Goal: Navigation & Orientation: Understand site structure

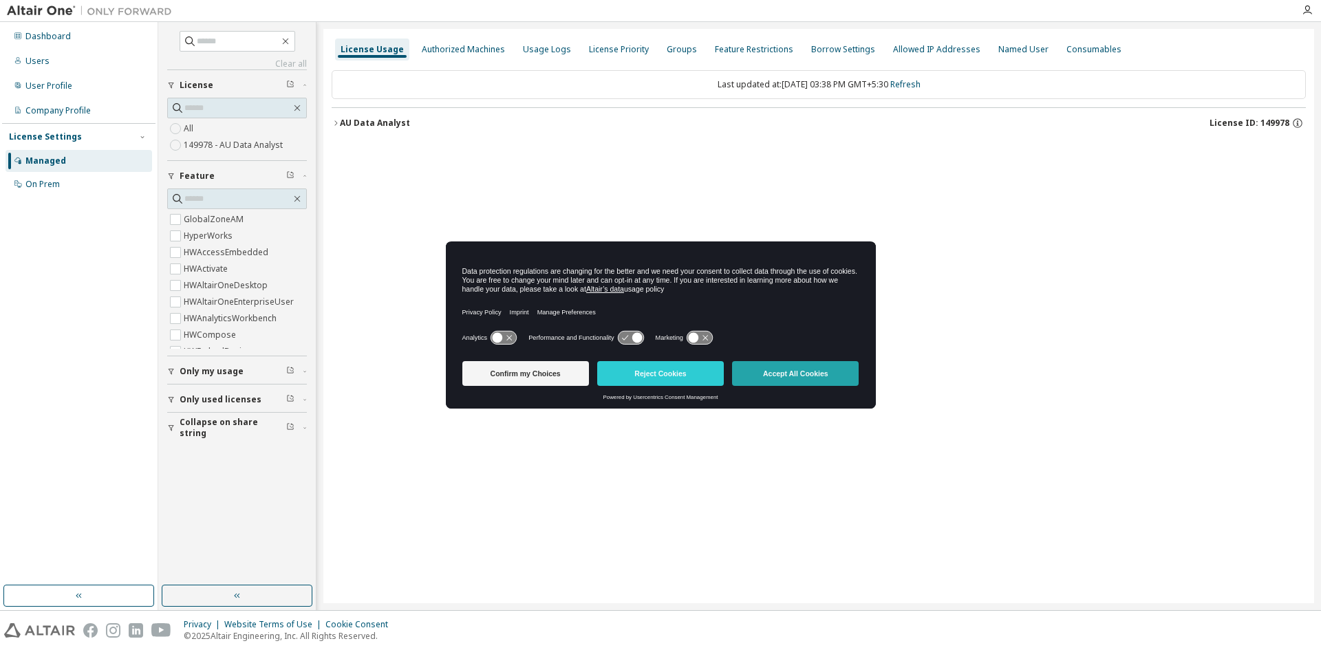
click at [817, 375] on button "Accept All Cookies" at bounding box center [795, 373] width 127 height 25
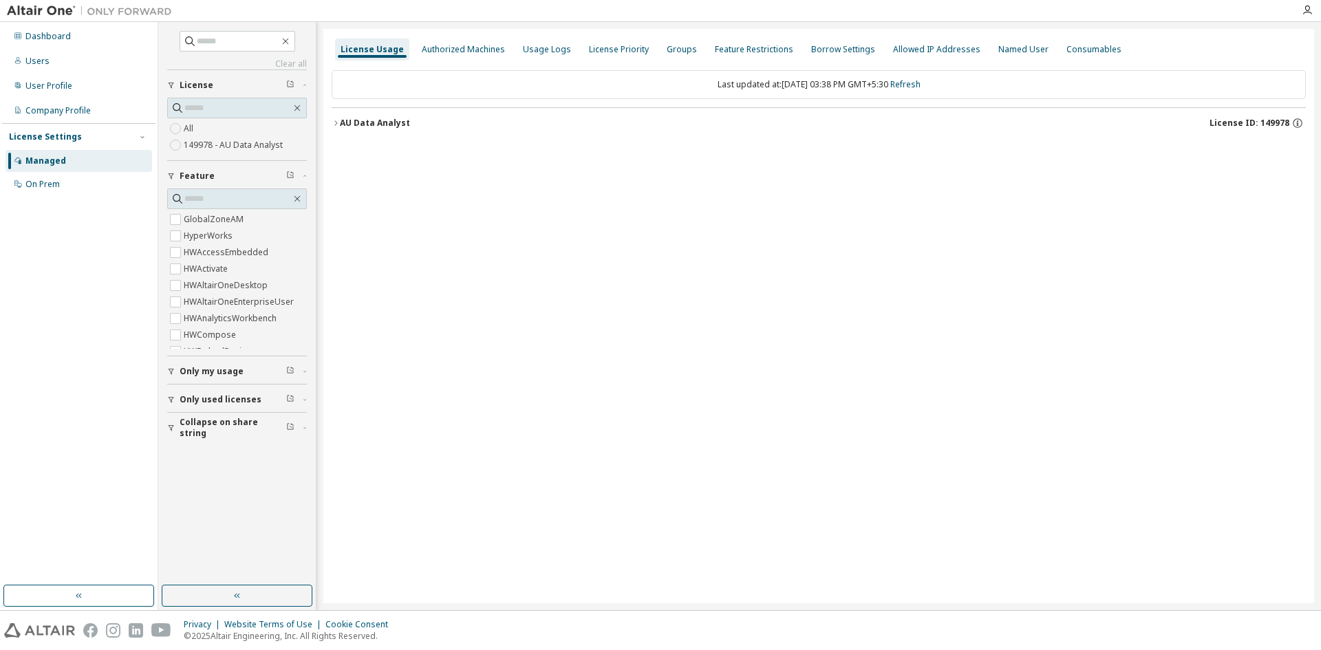
click at [215, 397] on span "Only used licenses" at bounding box center [221, 399] width 82 height 11
click at [55, 36] on div "Dashboard" at bounding box center [47, 36] width 45 height 11
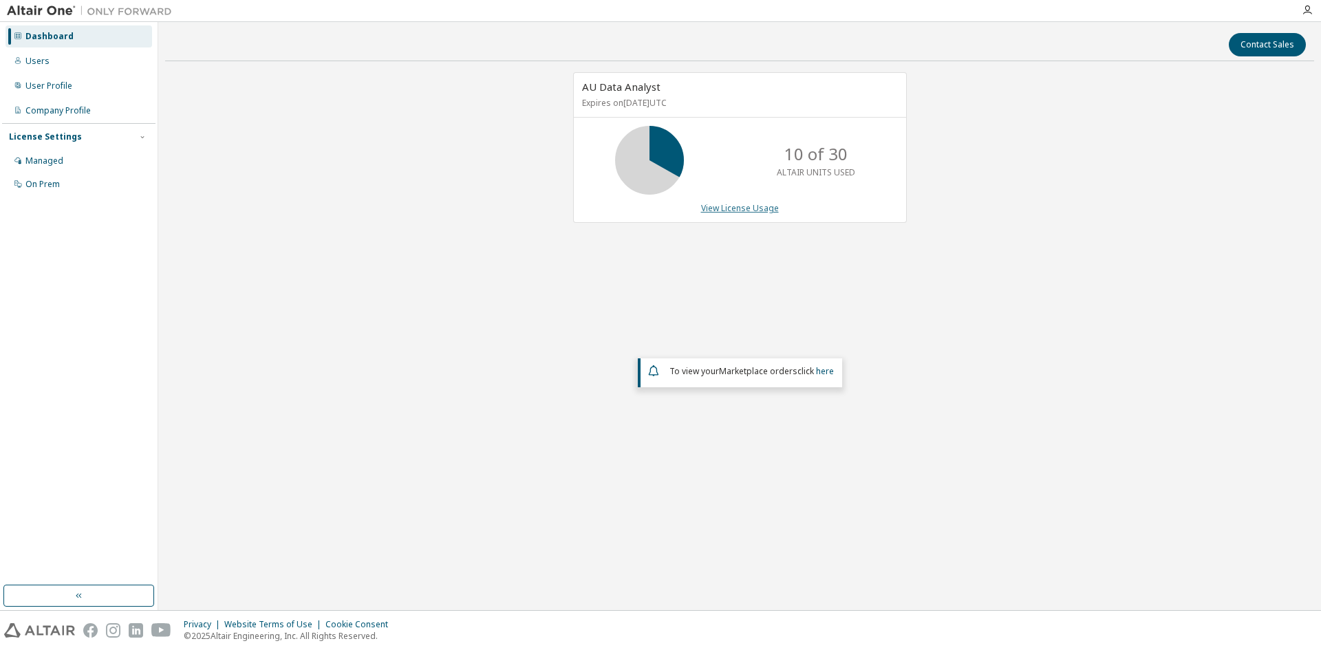
click at [732, 209] on link "View License Usage" at bounding box center [740, 208] width 78 height 12
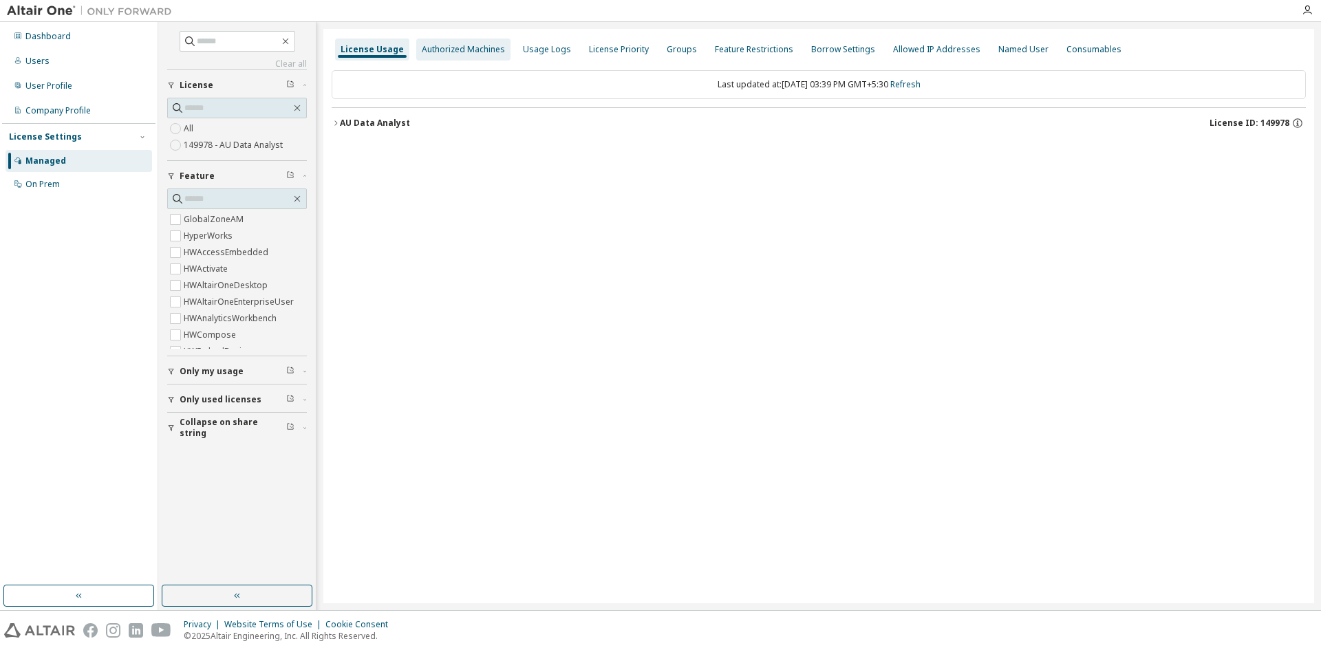
click at [422, 49] on div "Authorized Machines" at bounding box center [463, 49] width 83 height 11
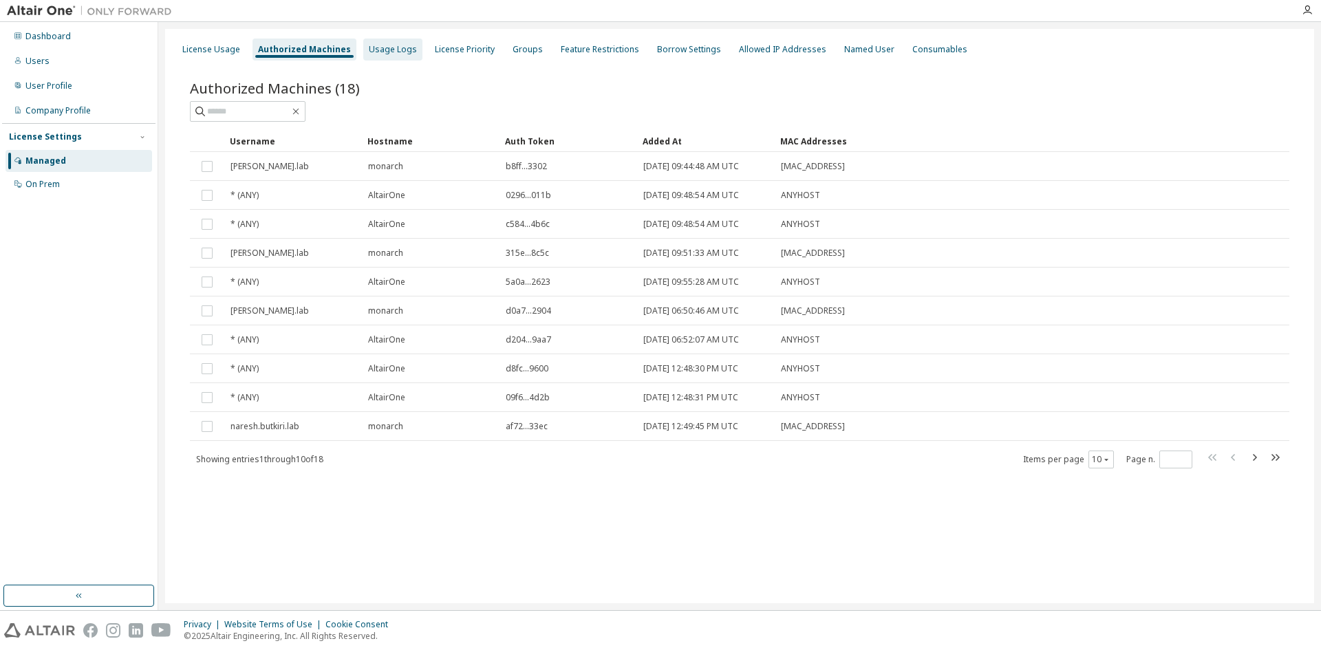
click at [383, 57] on div "Usage Logs" at bounding box center [392, 50] width 59 height 22
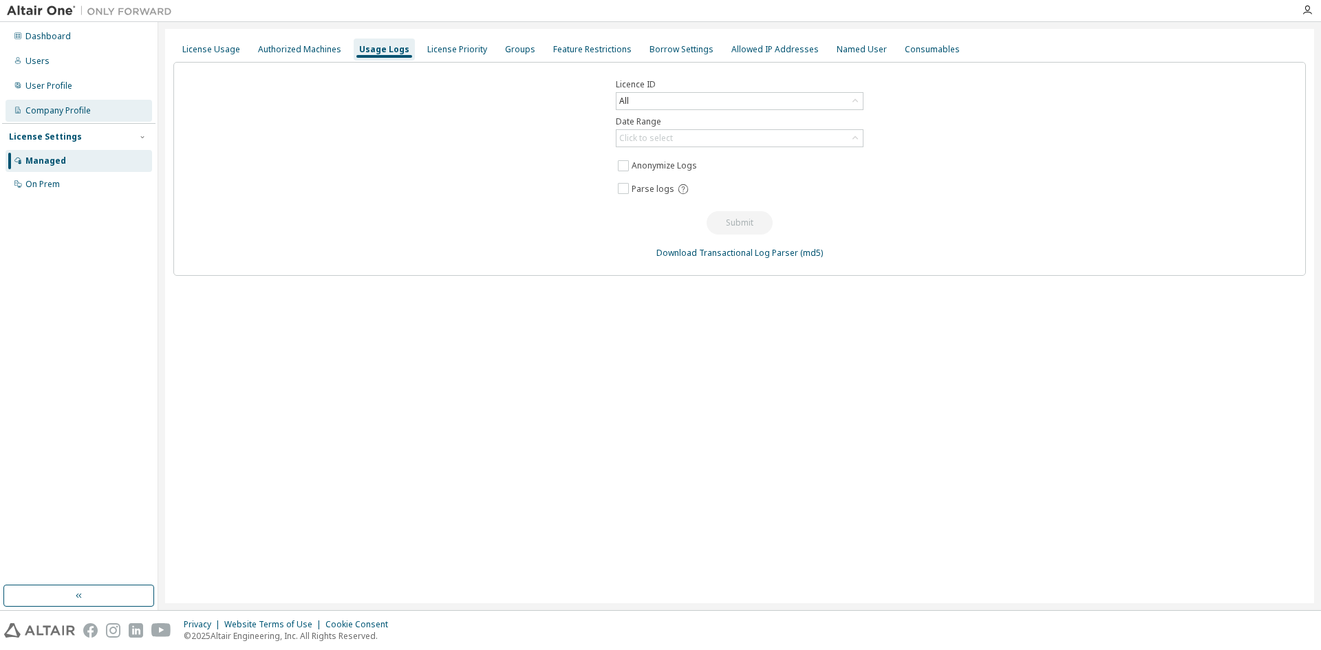
click at [91, 107] on div "Company Profile" at bounding box center [79, 111] width 147 height 22
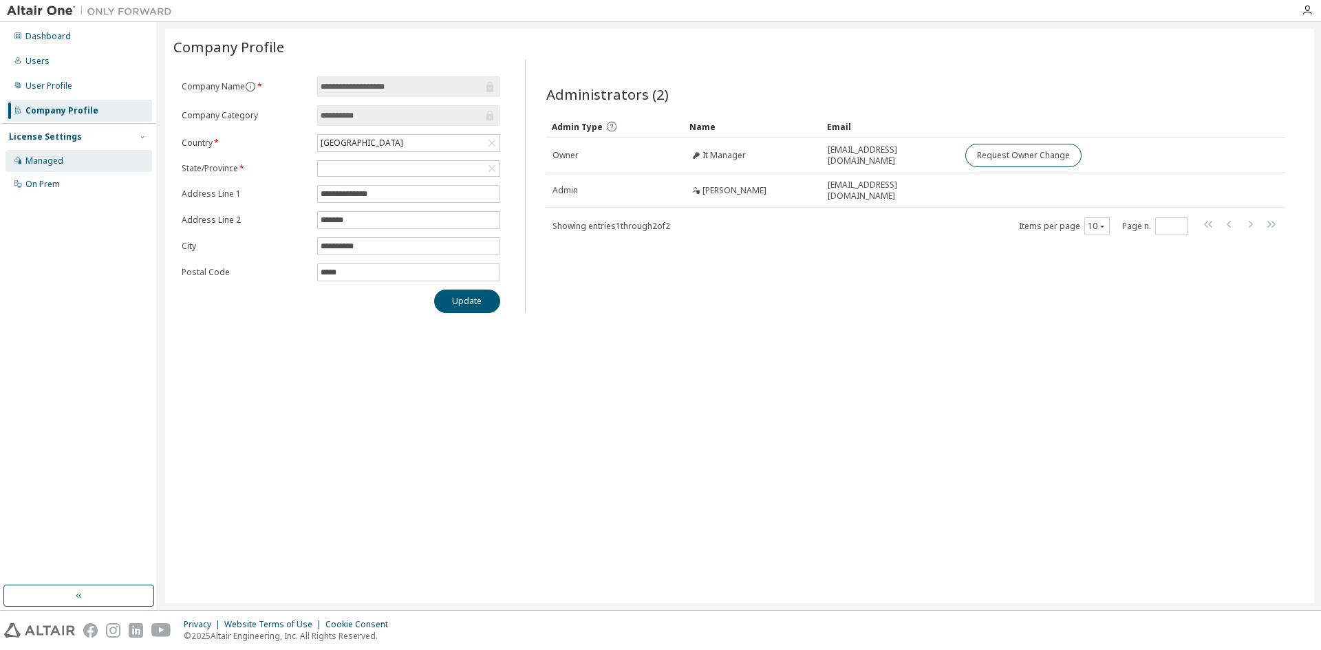
click at [52, 168] on div "Managed" at bounding box center [79, 161] width 147 height 22
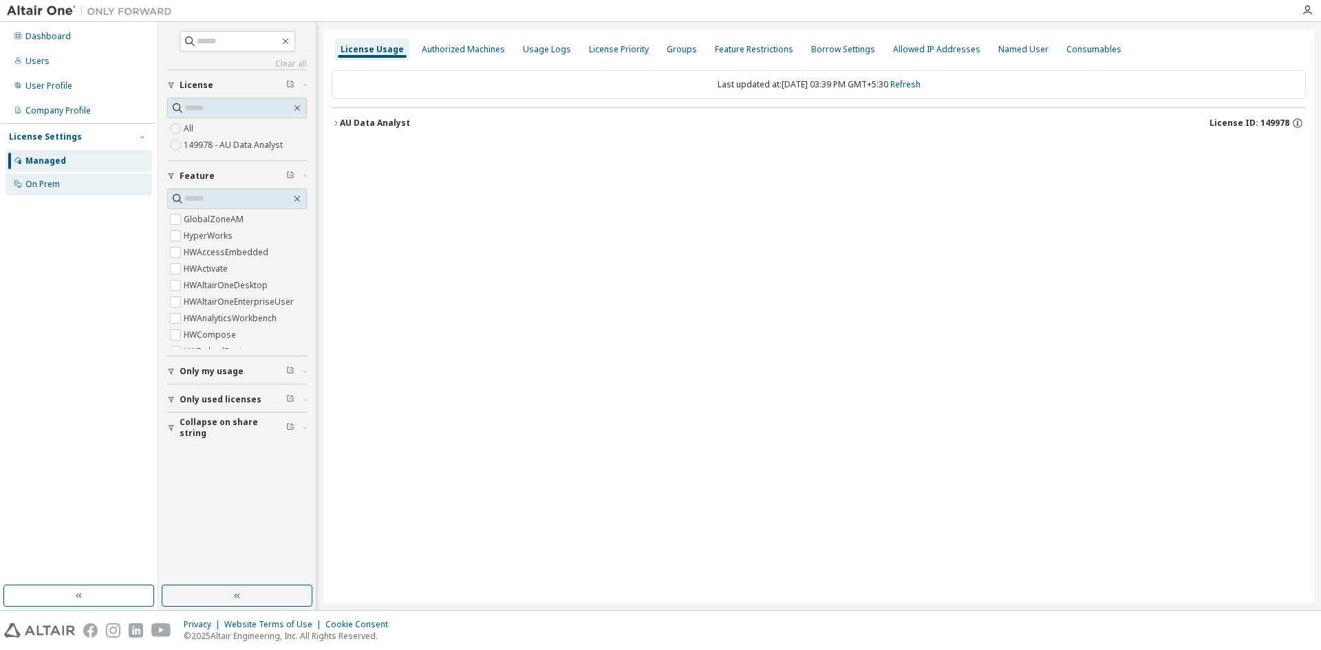
click at [50, 189] on div "On Prem" at bounding box center [42, 184] width 34 height 11
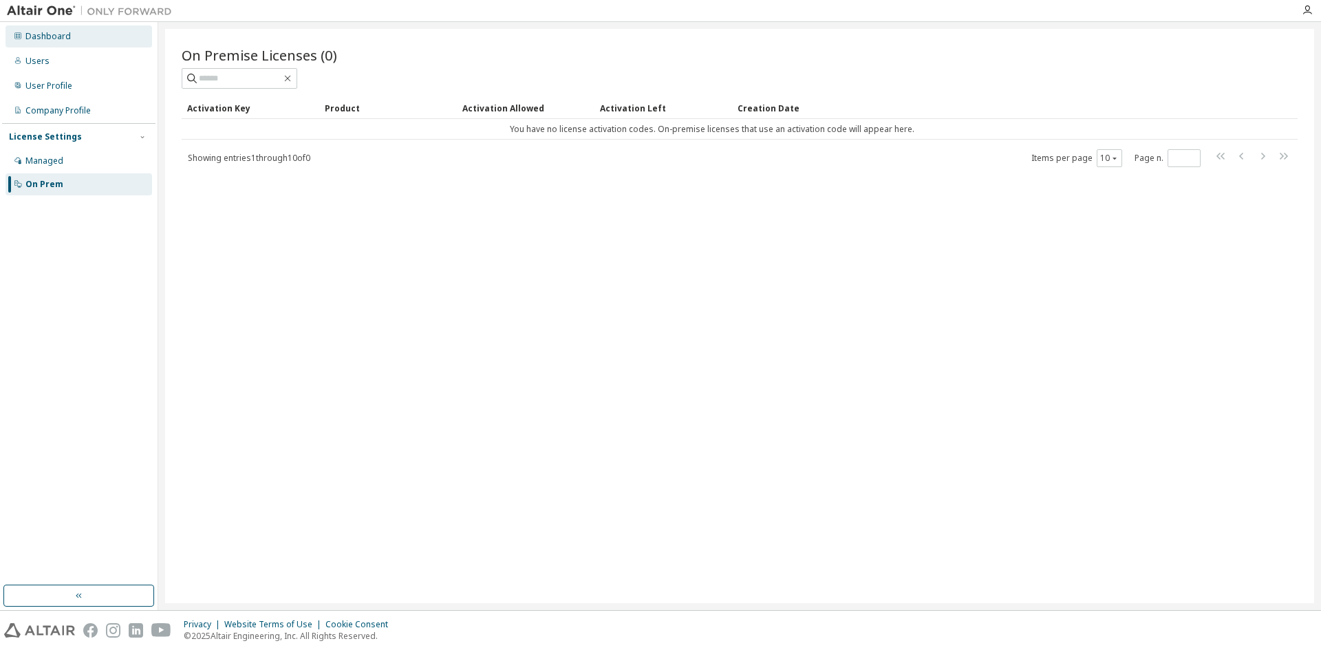
click at [61, 39] on div "Dashboard" at bounding box center [47, 36] width 45 height 11
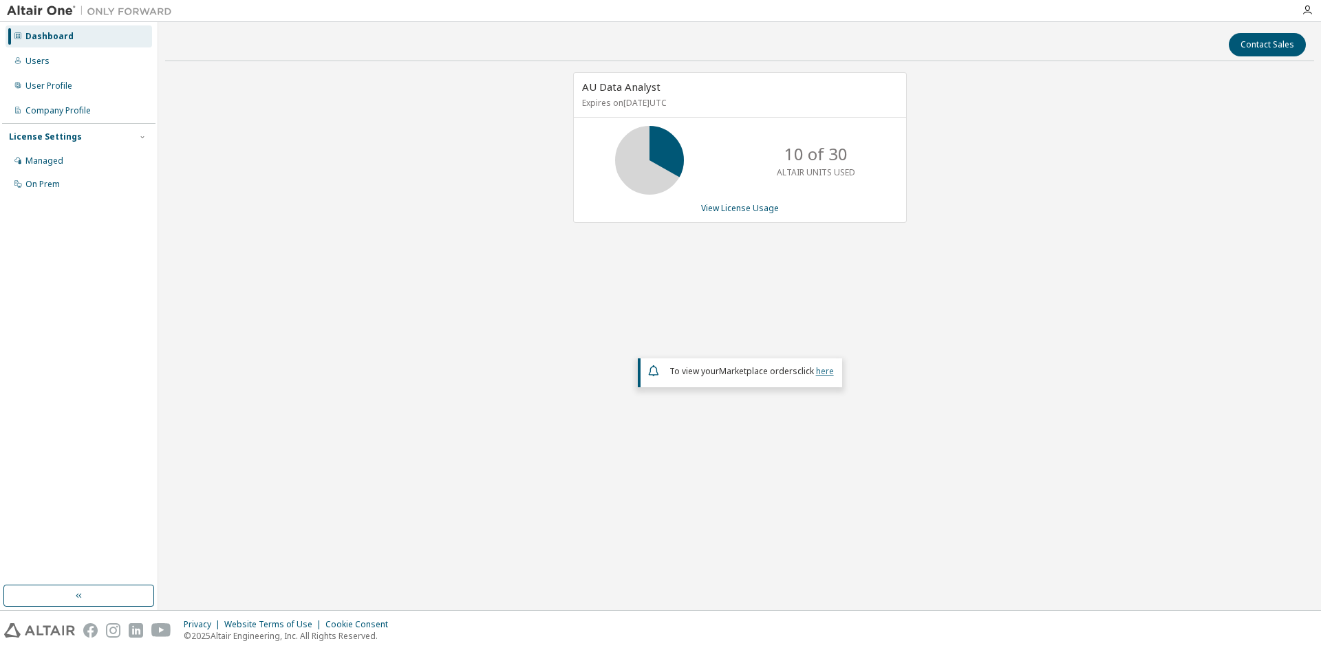
click at [825, 370] on link "here" at bounding box center [825, 371] width 18 height 12
click at [61, 79] on div "User Profile" at bounding box center [79, 86] width 147 height 22
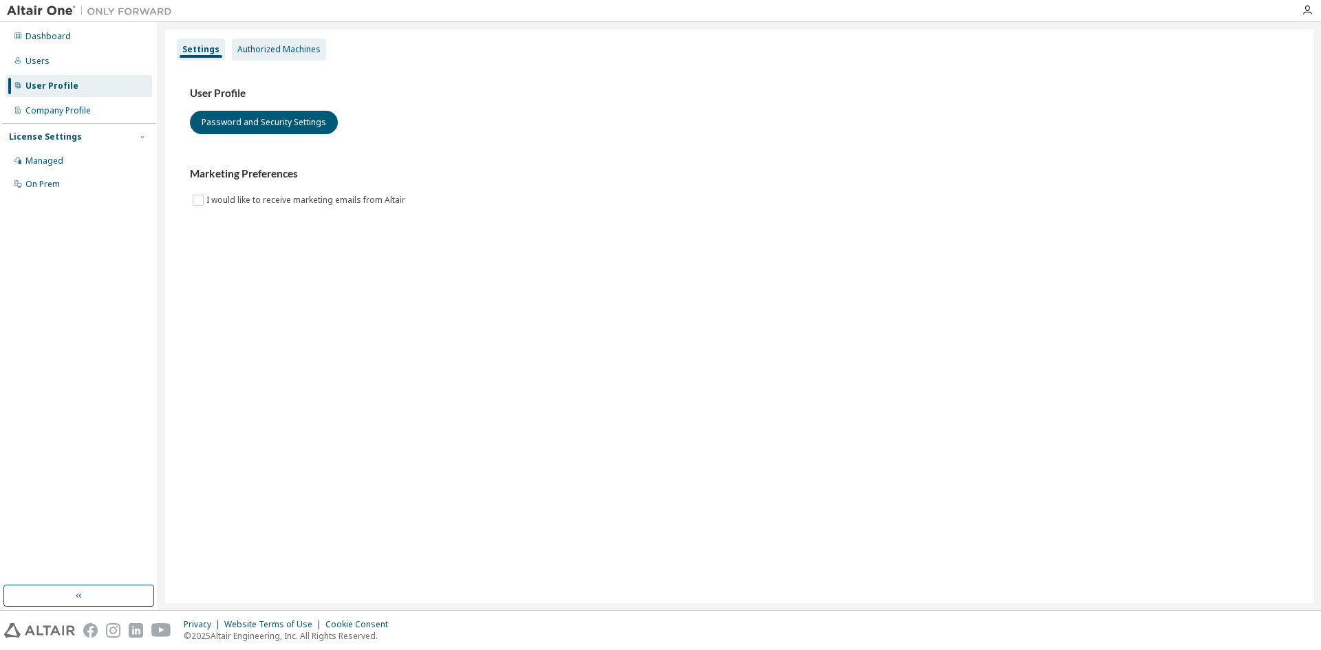
click at [284, 52] on div "Authorized Machines" at bounding box center [278, 49] width 83 height 11
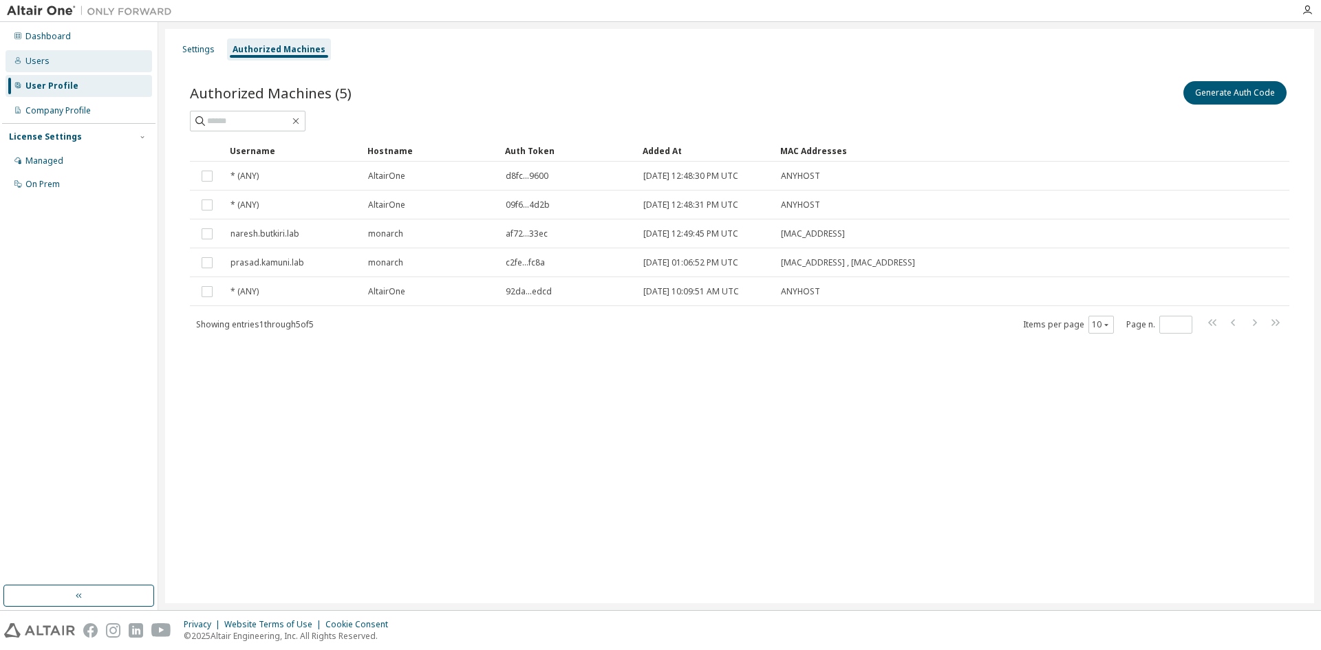
click at [39, 63] on div "Users" at bounding box center [37, 61] width 24 height 11
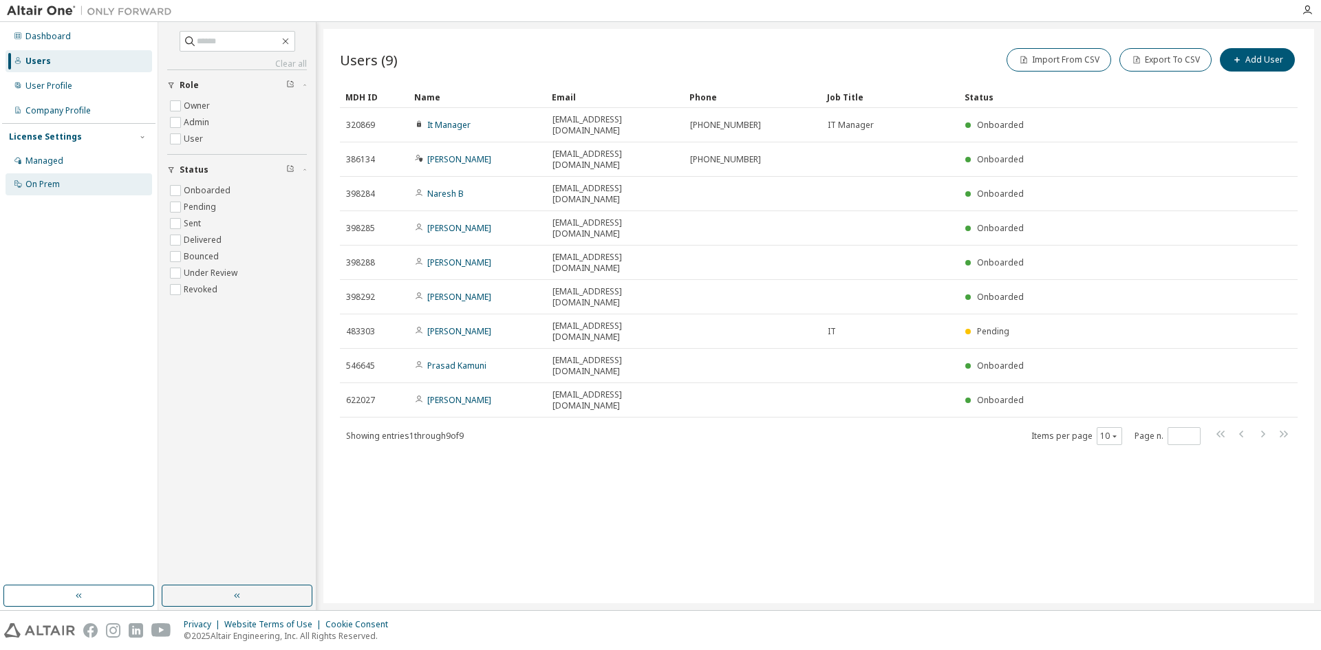
click at [44, 178] on div "On Prem" at bounding box center [79, 184] width 147 height 22
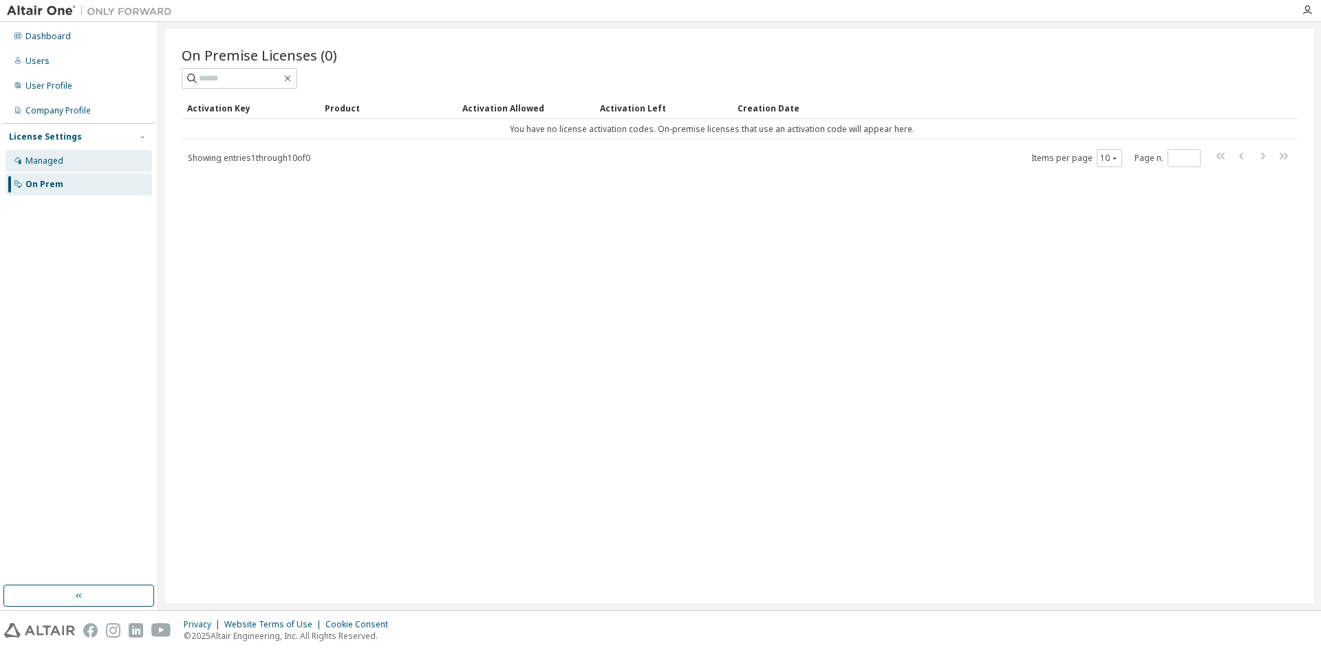
click at [65, 156] on div "Managed" at bounding box center [79, 161] width 147 height 22
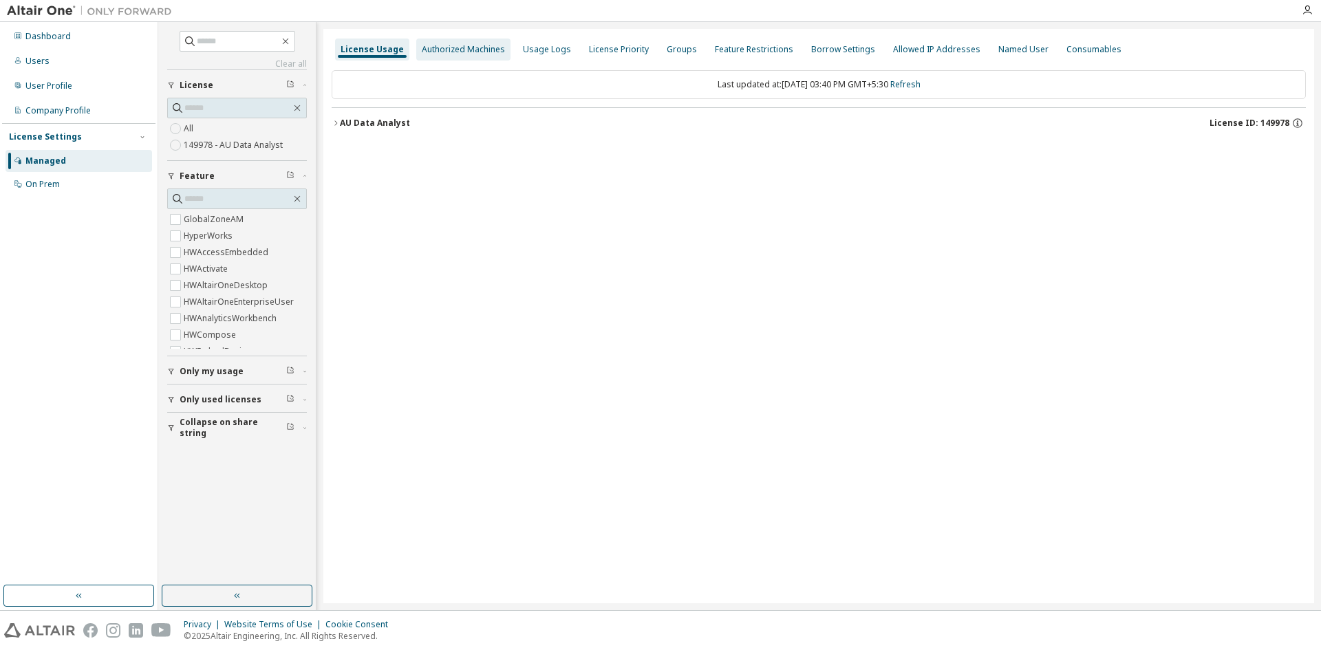
click at [469, 44] on div "Authorized Machines" at bounding box center [463, 49] width 83 height 11
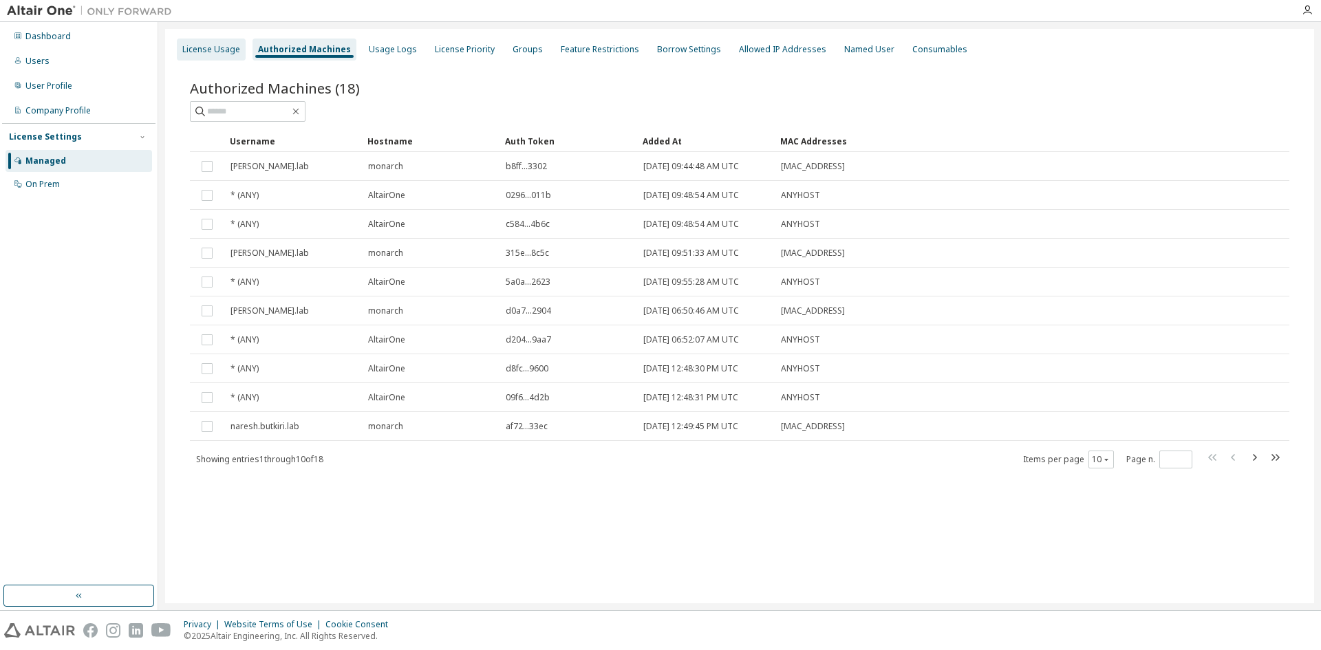
click at [207, 49] on div "License Usage" at bounding box center [211, 49] width 58 height 11
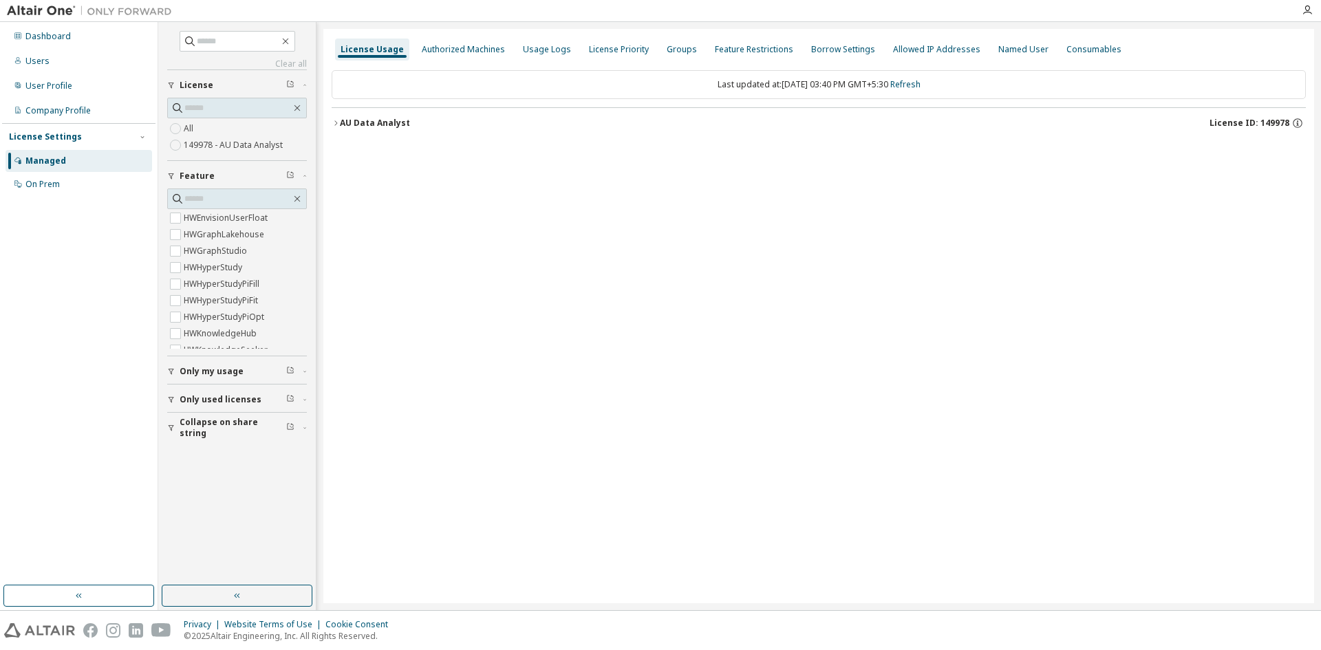
scroll to position [206, 0]
click at [235, 369] on span "Only my usage" at bounding box center [212, 371] width 64 height 11
click at [221, 441] on span "Only used licenses" at bounding box center [221, 439] width 82 height 11
click at [228, 513] on span "Collapse on share string" at bounding box center [233, 508] width 107 height 22
click at [449, 41] on div "Authorized Machines" at bounding box center [463, 50] width 94 height 22
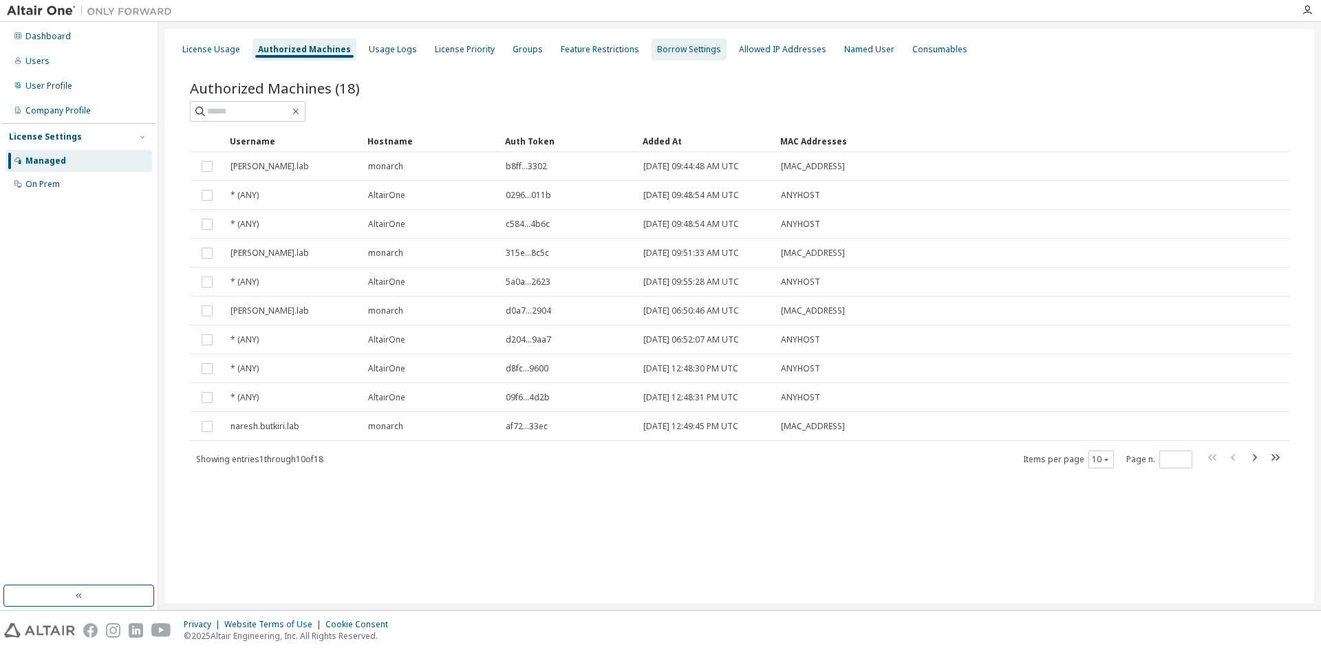
click at [687, 56] on div "Borrow Settings" at bounding box center [689, 50] width 75 height 22
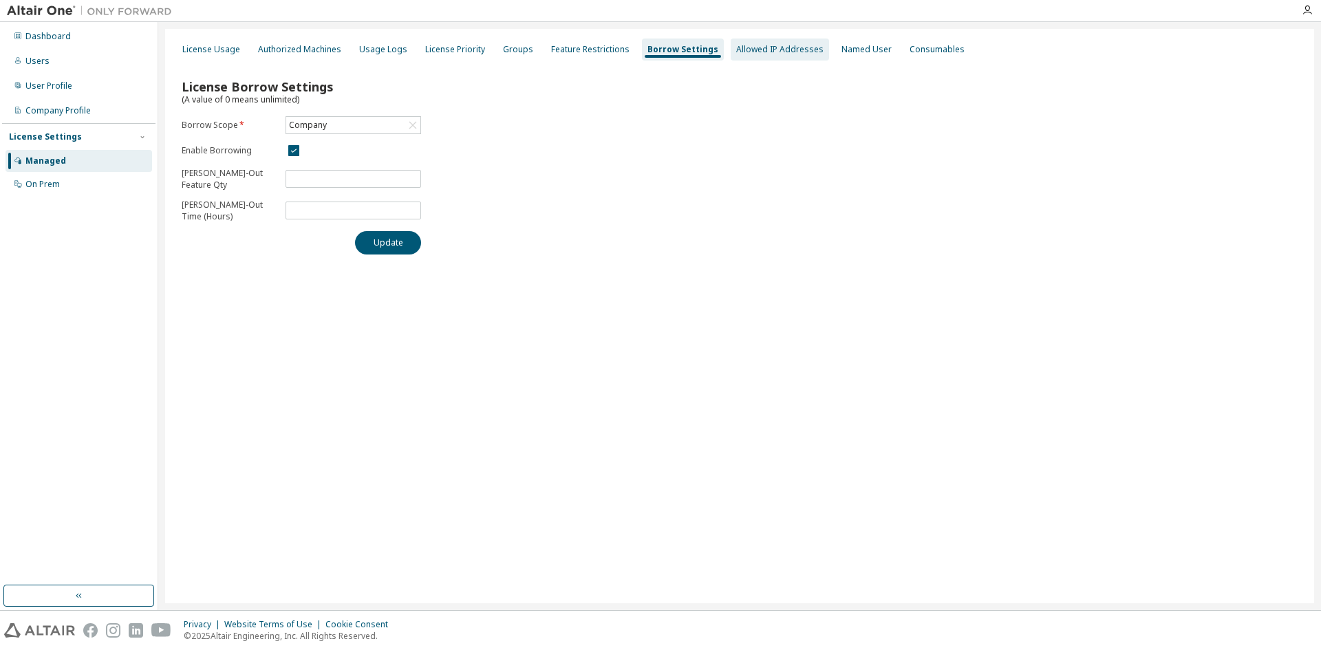
click at [749, 52] on div "Allowed IP Addresses" at bounding box center [779, 49] width 87 height 11
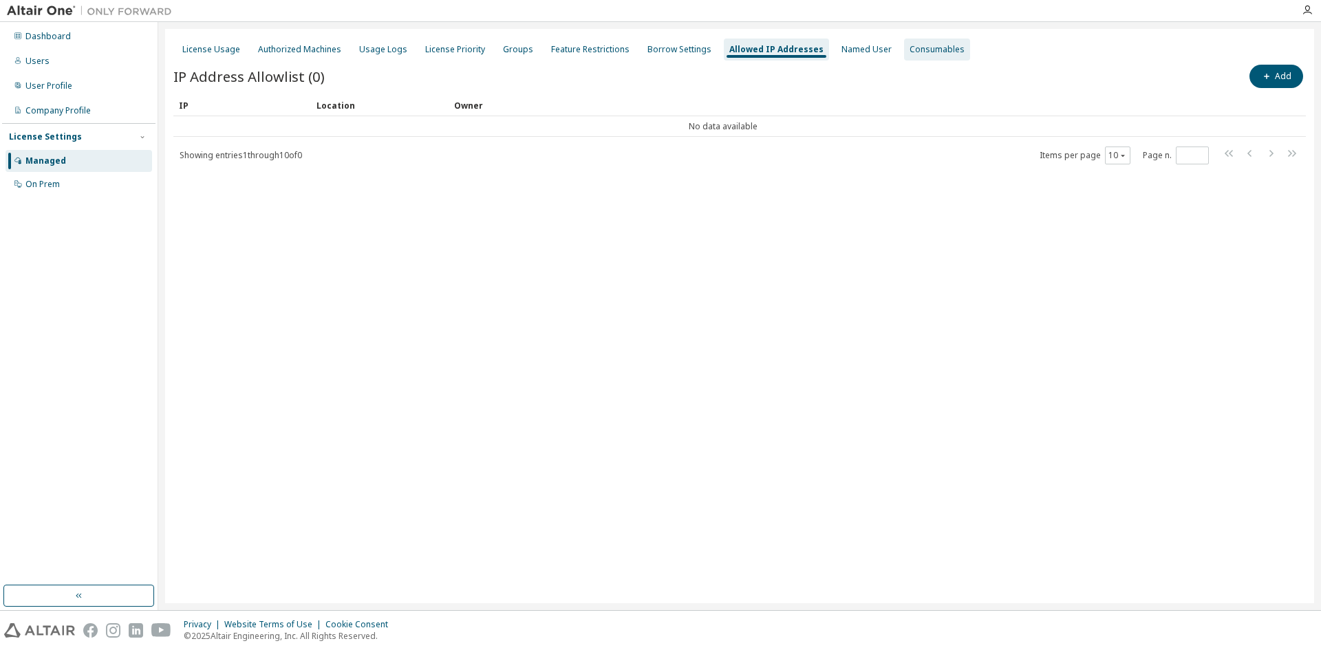
click at [910, 50] on div "Consumables" at bounding box center [937, 49] width 55 height 11
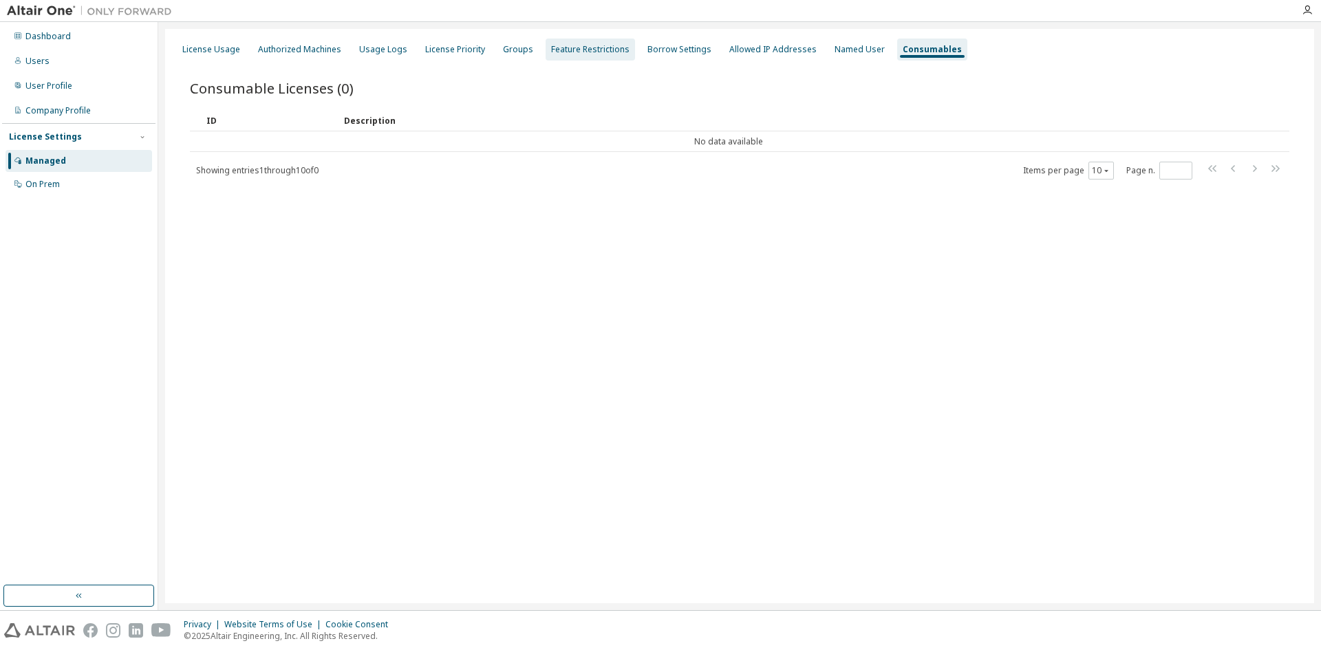
click at [577, 49] on div "Feature Restrictions" at bounding box center [590, 49] width 78 height 11
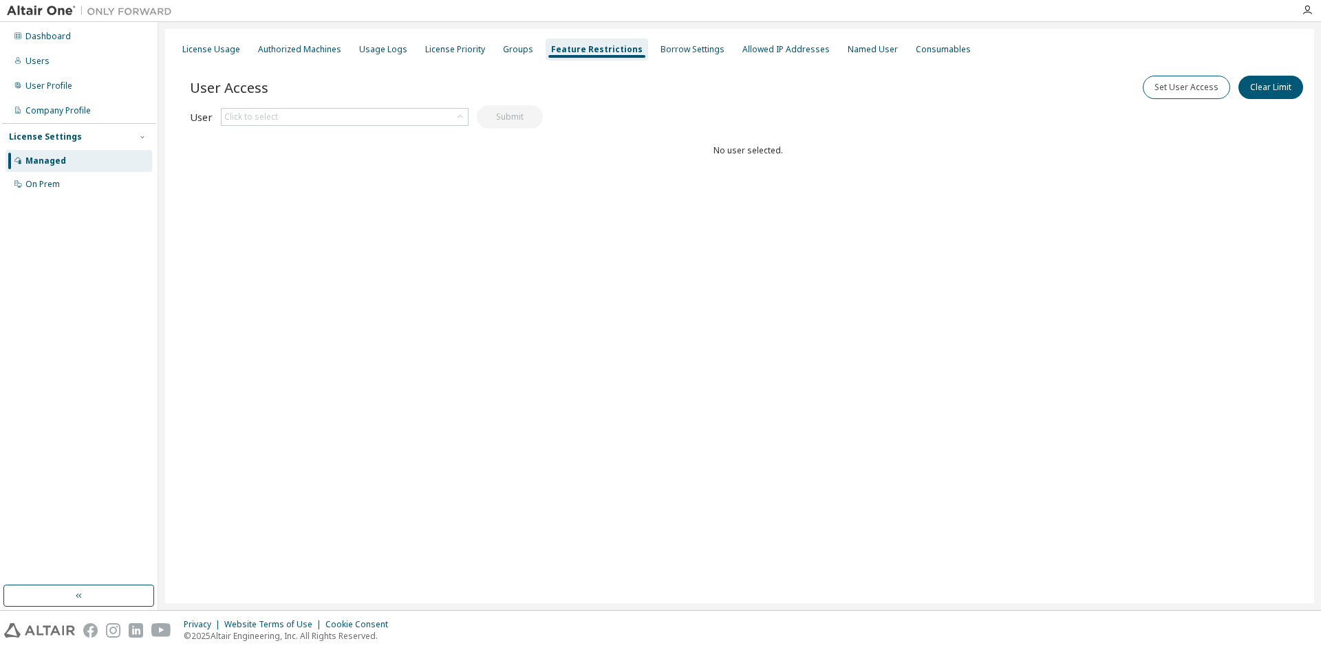
click at [1301, 12] on div at bounding box center [1307, 10] width 28 height 11
click at [1304, 12] on icon "button" at bounding box center [1307, 10] width 11 height 11
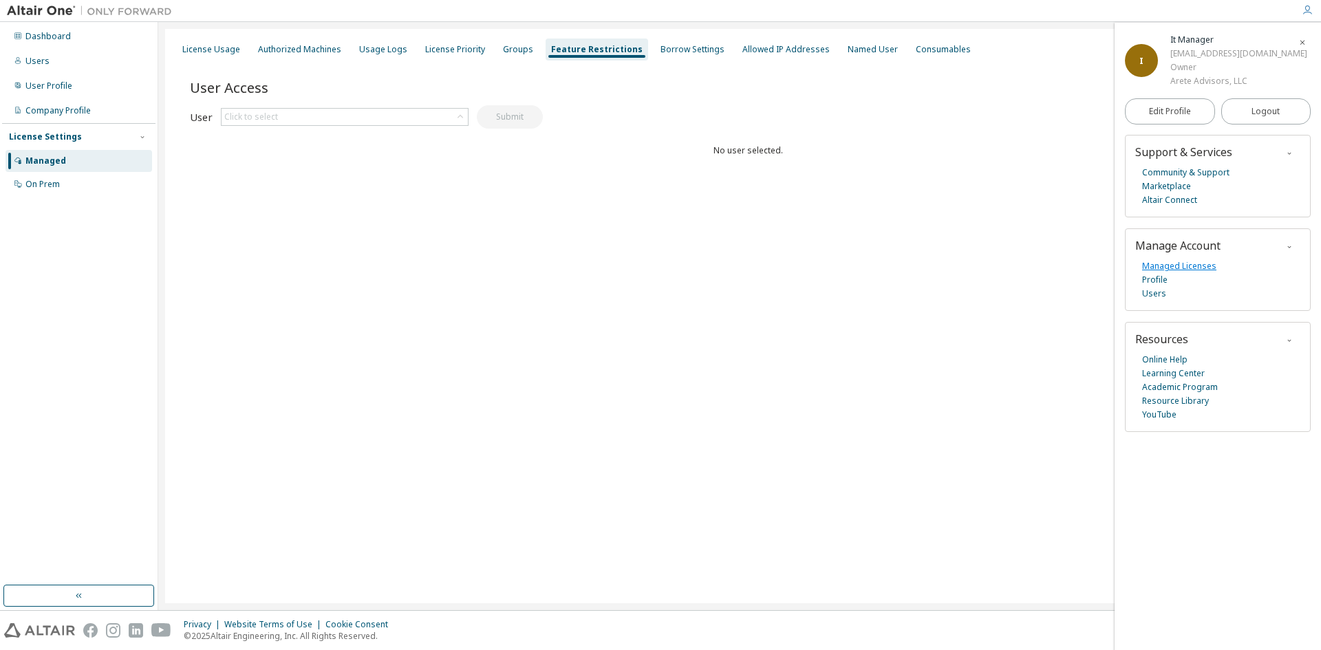
click at [1179, 267] on link "Managed Licenses" at bounding box center [1179, 266] width 74 height 14
click at [475, 52] on div "License Priority" at bounding box center [455, 49] width 60 height 11
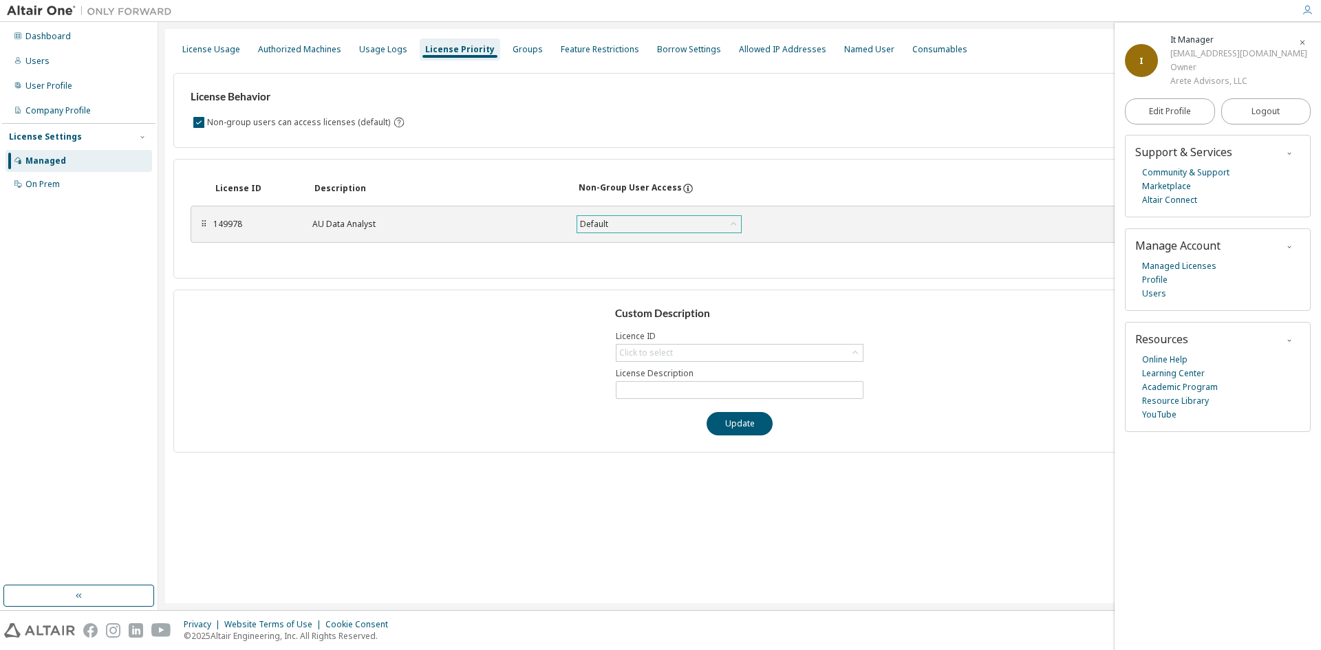
click at [616, 225] on div "Default" at bounding box center [659, 224] width 164 height 17
click at [517, 49] on div "Groups" at bounding box center [528, 49] width 30 height 11
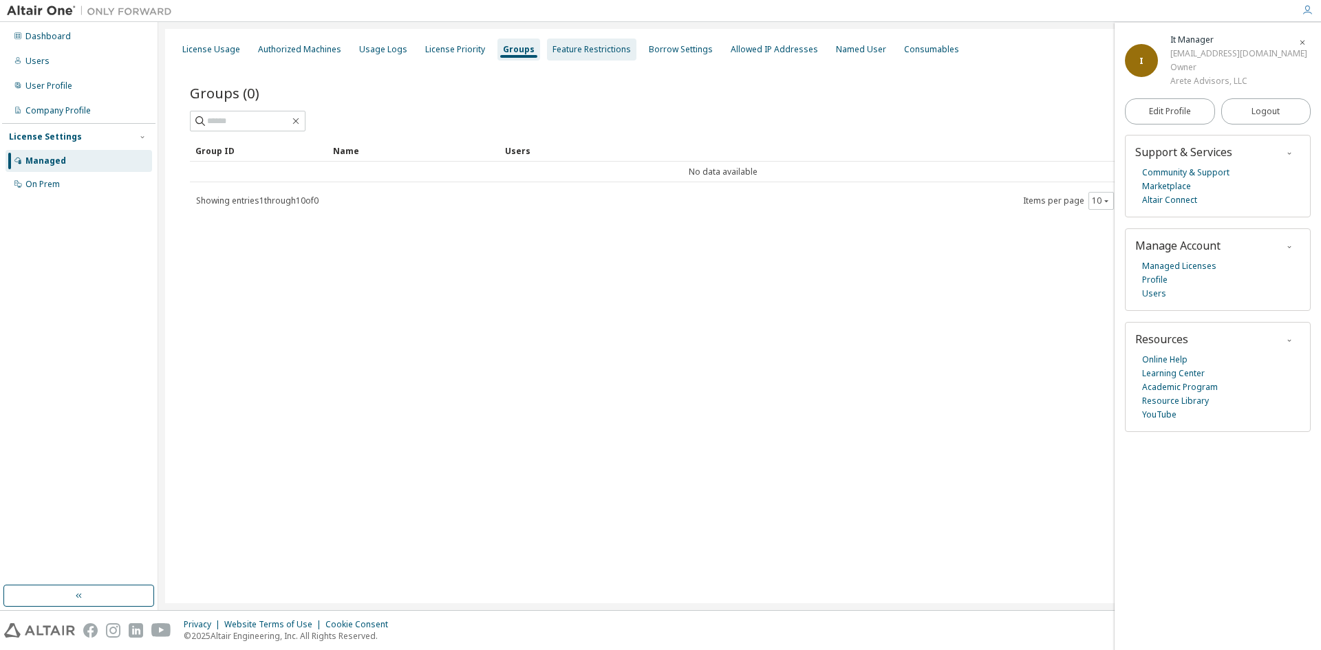
click at [570, 49] on div "Feature Restrictions" at bounding box center [591, 49] width 78 height 11
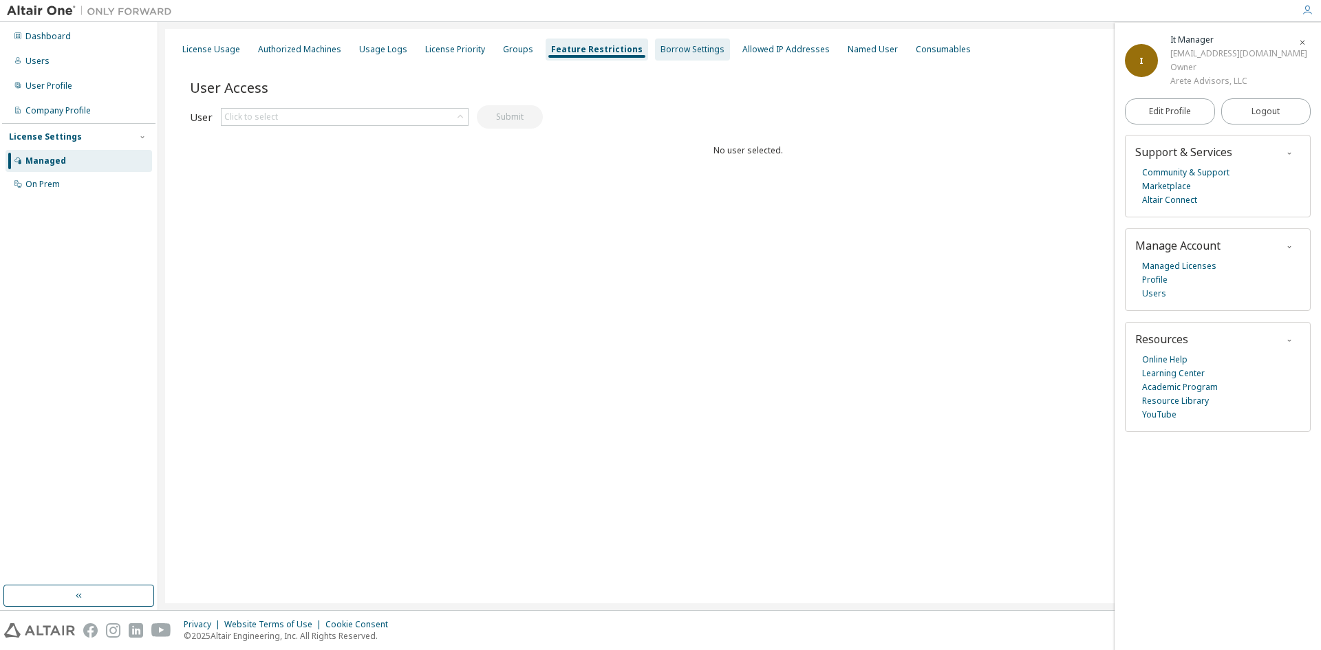
click at [680, 48] on div "Borrow Settings" at bounding box center [692, 49] width 64 height 11
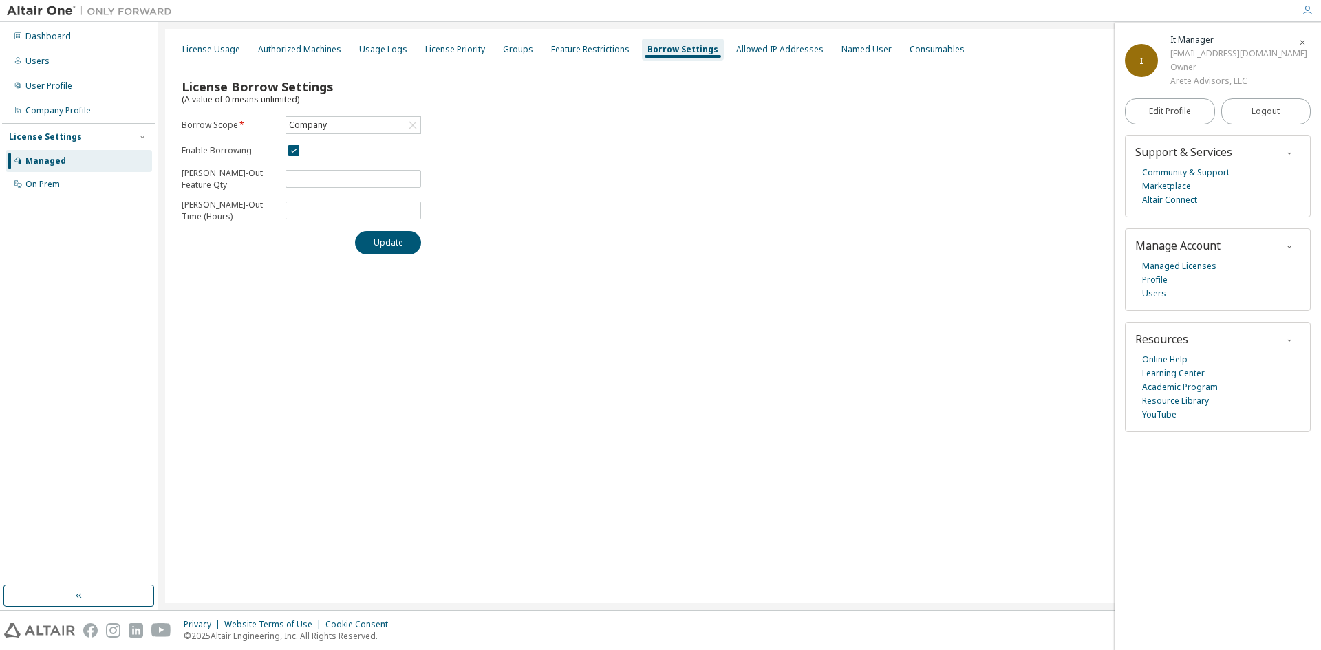
click at [173, 47] on div "License Usage Authorized Machines Usage Logs License Priority Groups Feature Re…" at bounding box center [739, 316] width 1149 height 574
click at [200, 48] on div "License Usage" at bounding box center [211, 49] width 58 height 11
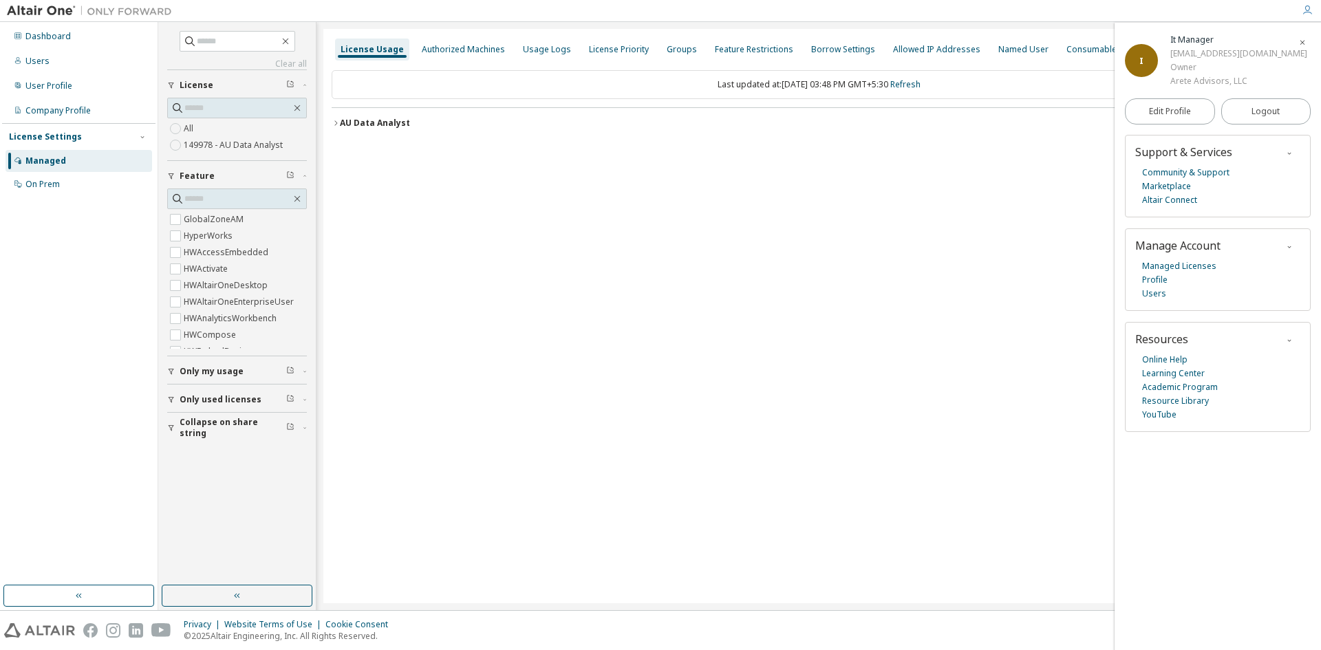
click at [221, 129] on div "All 149978 - AU Data Analyst" at bounding box center [237, 136] width 140 height 33
click at [337, 122] on icon "button" at bounding box center [336, 123] width 8 height 8
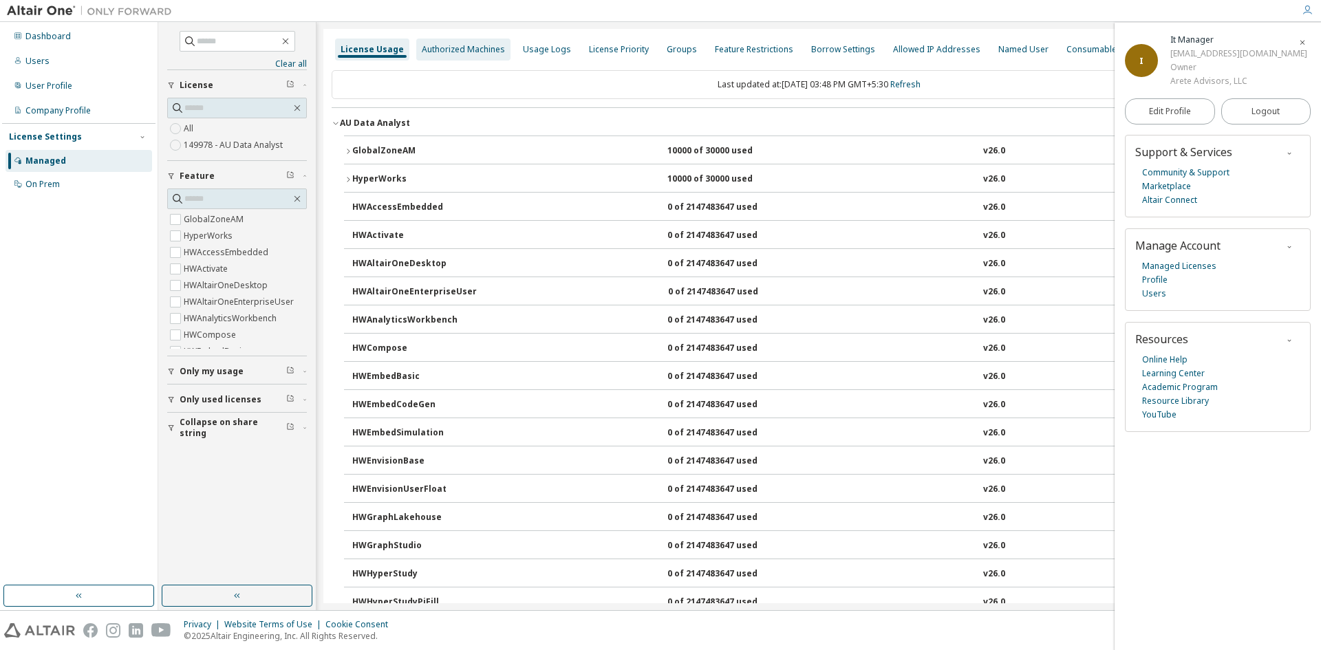
click at [444, 50] on div "Authorized Machines" at bounding box center [463, 49] width 83 height 11
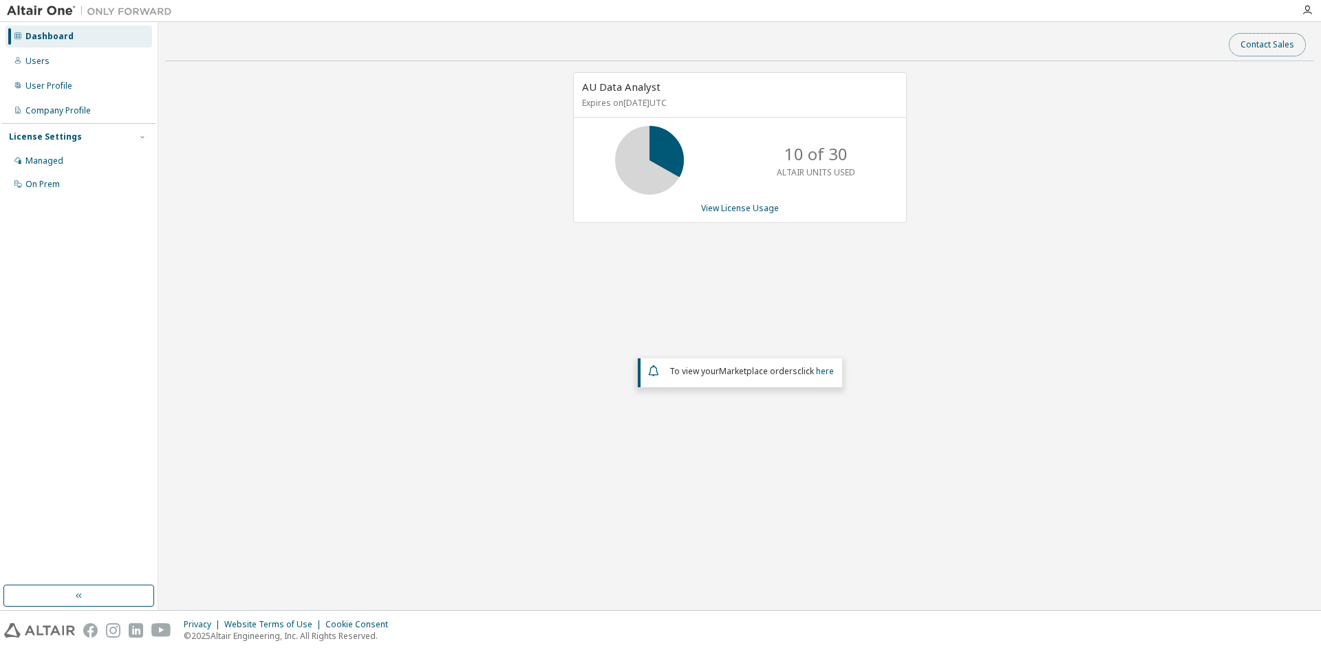
click at [1249, 47] on button "Contact Sales" at bounding box center [1267, 44] width 77 height 23
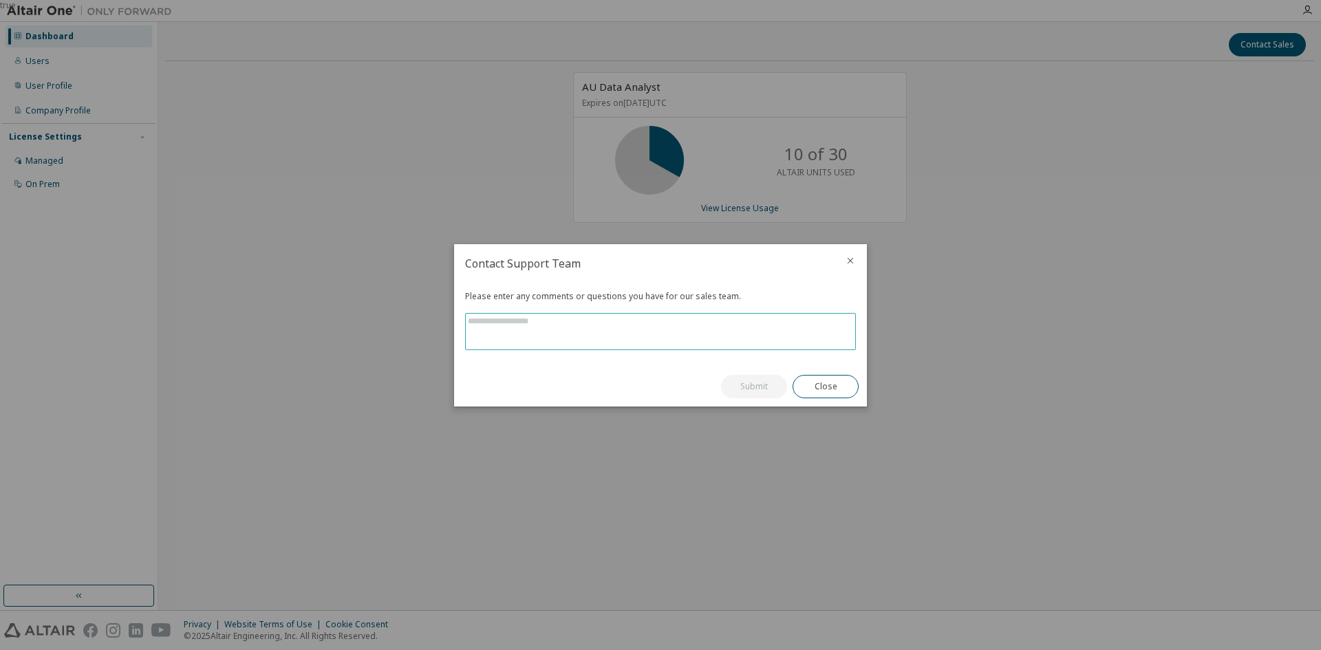
click at [652, 342] on textarea at bounding box center [660, 332] width 389 height 36
click at [848, 259] on icon "close" at bounding box center [850, 260] width 11 height 11
